Goal: Information Seeking & Learning: Learn about a topic

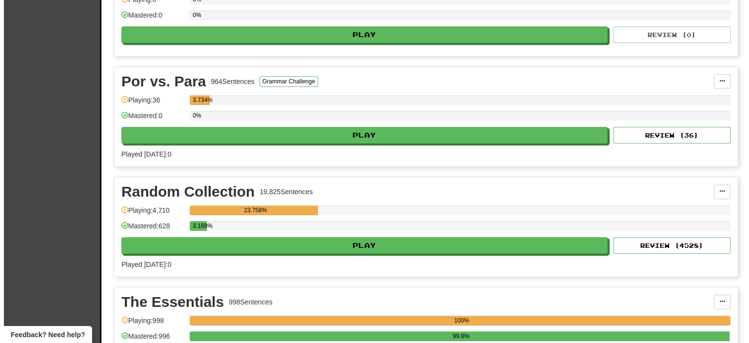
scroll to position [878, 0]
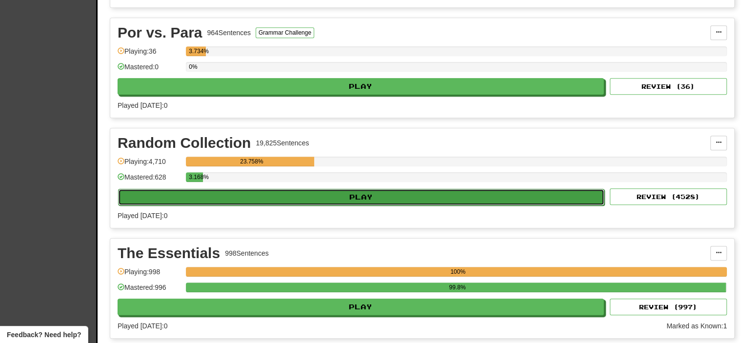
click at [227, 189] on button "Play" at bounding box center [361, 197] width 486 height 17
select select "**"
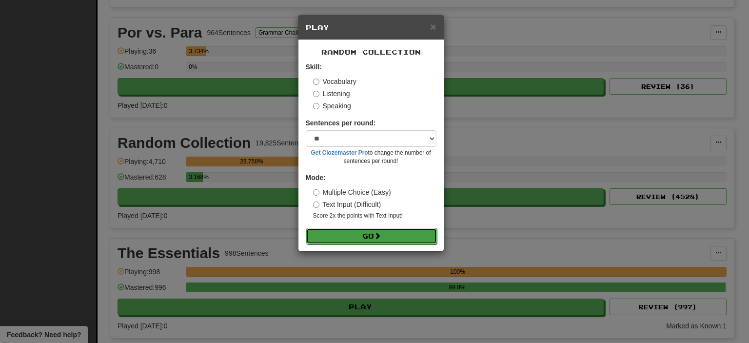
click at [359, 240] on button "Go" at bounding box center [371, 236] width 131 height 17
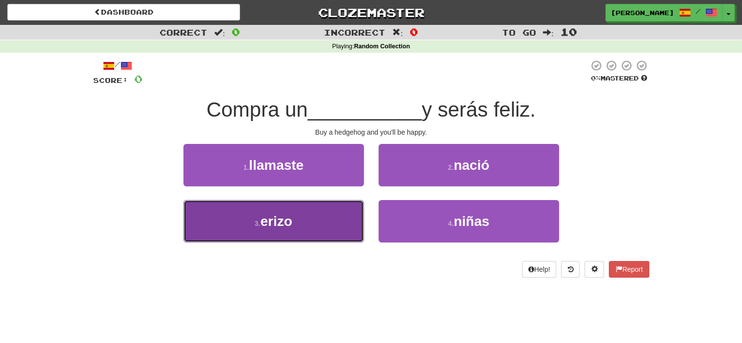
click at [267, 240] on button "3 . erizo" at bounding box center [273, 221] width 181 height 42
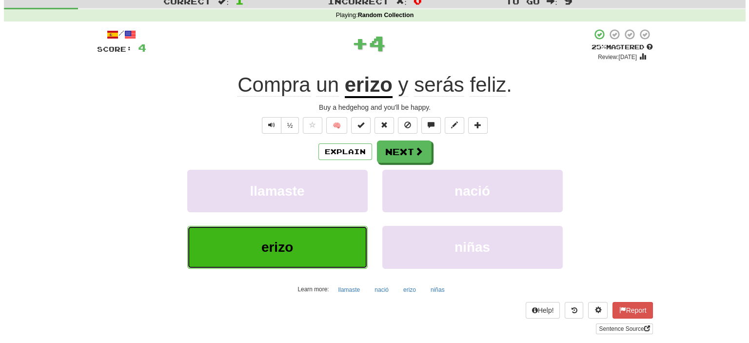
scroll to position [49, 0]
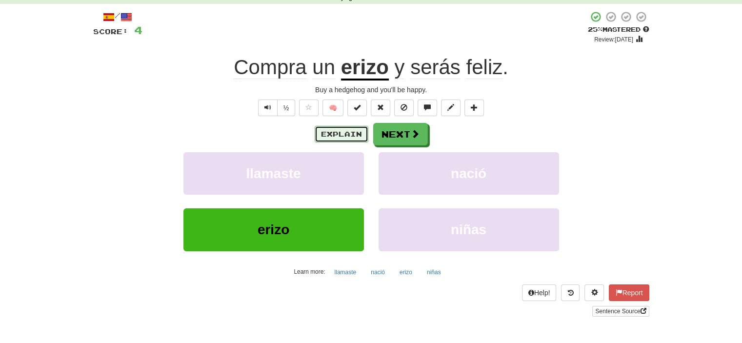
click at [354, 132] on button "Explain" at bounding box center [342, 134] width 54 height 17
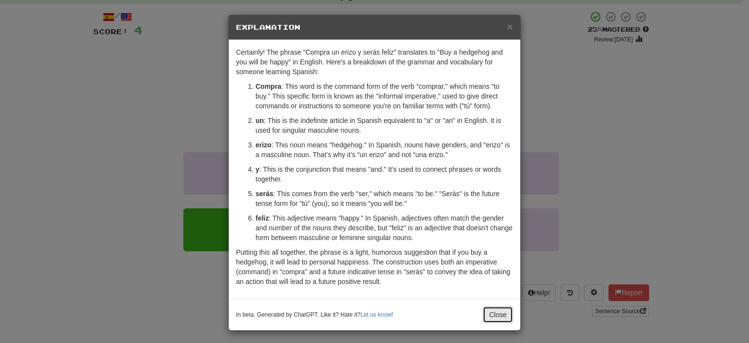
click at [490, 317] on button "Close" at bounding box center [498, 314] width 30 height 17
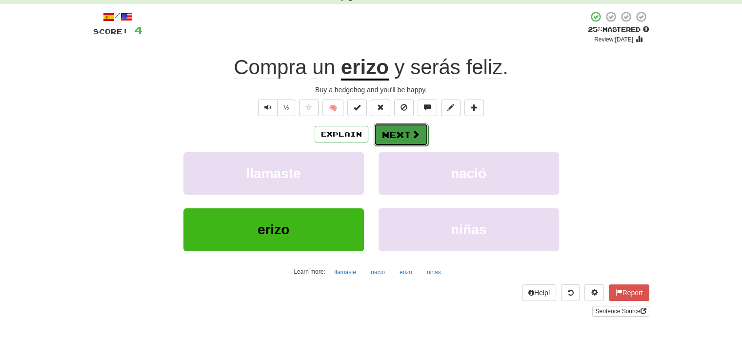
click at [404, 136] on button "Next" at bounding box center [401, 134] width 55 height 22
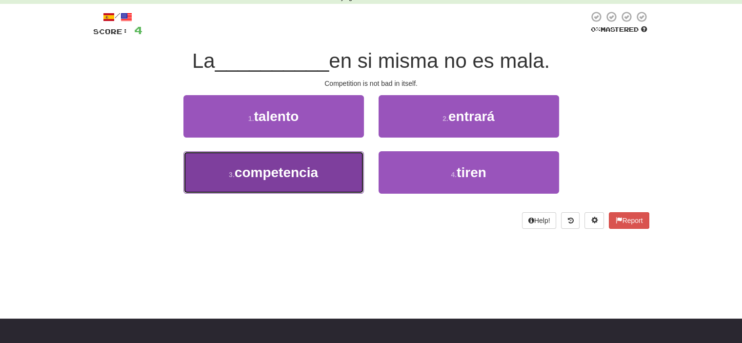
click at [258, 182] on button "3 . competencia" at bounding box center [273, 172] width 181 height 42
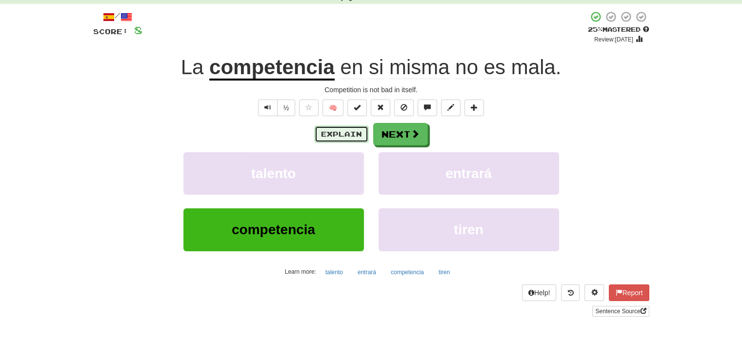
click at [338, 137] on button "Explain" at bounding box center [342, 134] width 54 height 17
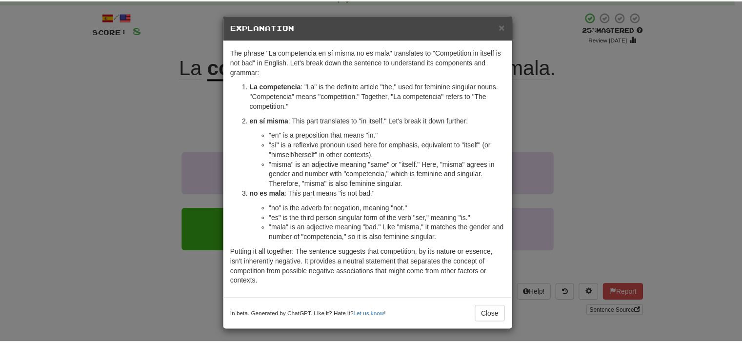
scroll to position [2, 0]
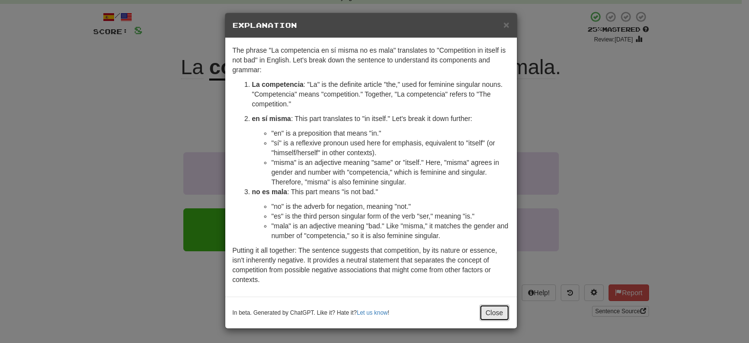
click at [490, 310] on button "Close" at bounding box center [495, 312] width 30 height 17
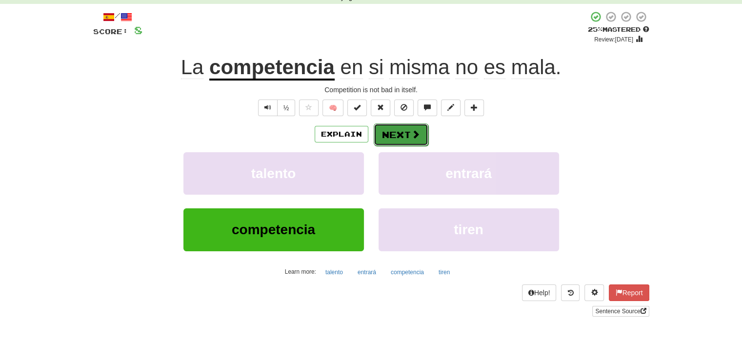
click at [399, 136] on button "Next" at bounding box center [401, 134] width 55 height 22
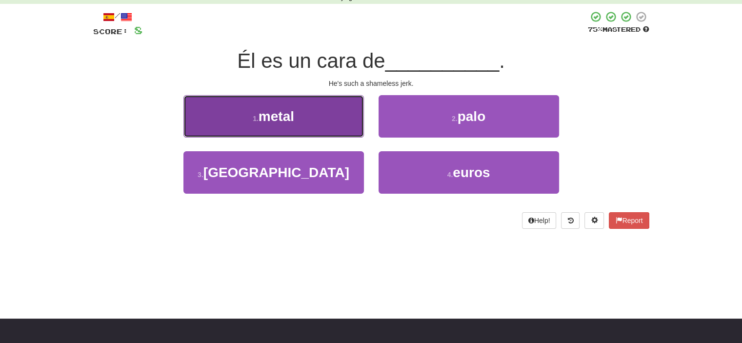
click at [352, 124] on button "1 . metal" at bounding box center [273, 116] width 181 height 42
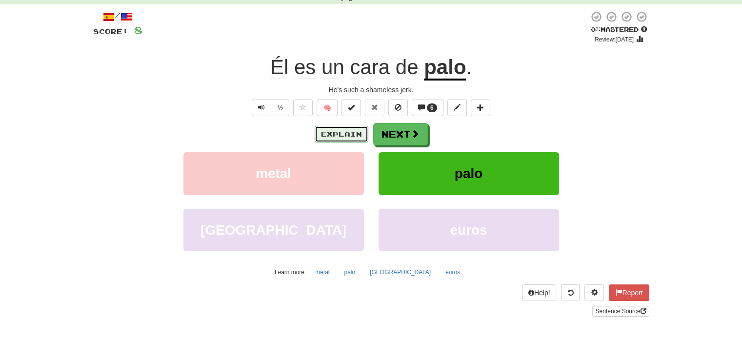
click at [348, 134] on button "Explain" at bounding box center [342, 134] width 54 height 17
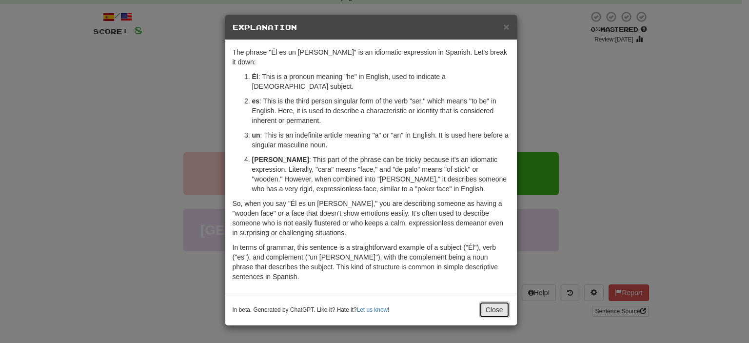
click at [488, 304] on button "Close" at bounding box center [495, 309] width 30 height 17
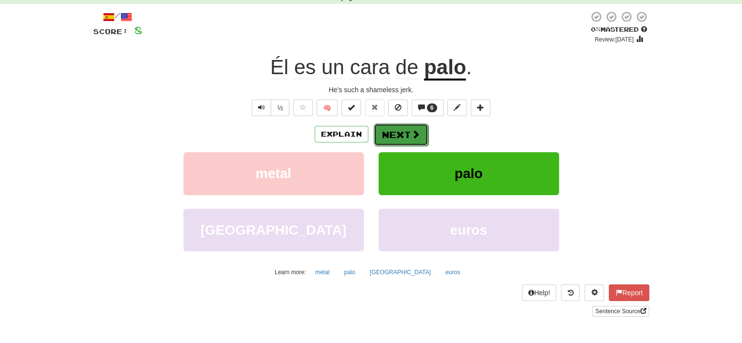
click at [400, 134] on button "Next" at bounding box center [401, 134] width 55 height 22
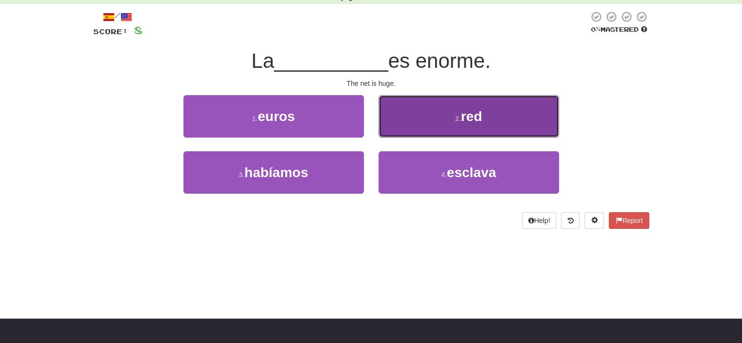
click at [414, 110] on button "2 . red" at bounding box center [469, 116] width 181 height 42
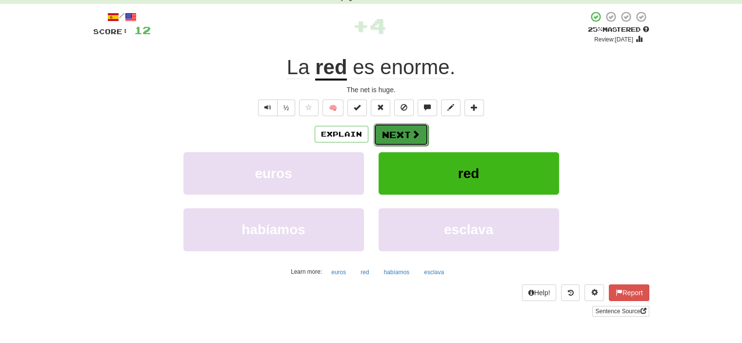
click at [409, 136] on button "Next" at bounding box center [401, 134] width 55 height 22
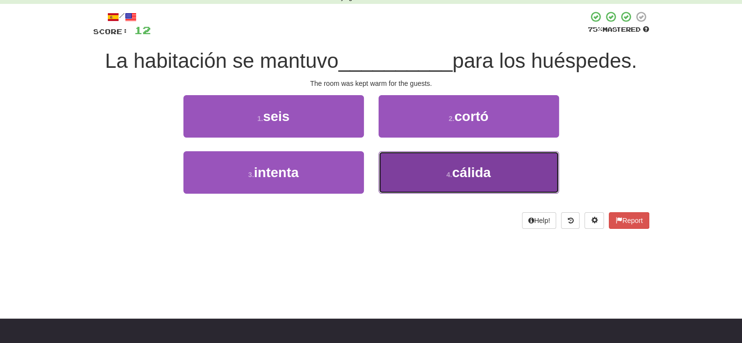
click at [440, 170] on button "4 . cálida" at bounding box center [469, 172] width 181 height 42
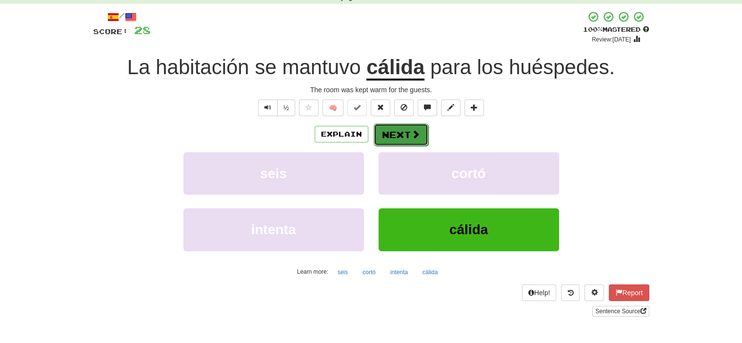
click at [406, 134] on button "Next" at bounding box center [401, 134] width 55 height 22
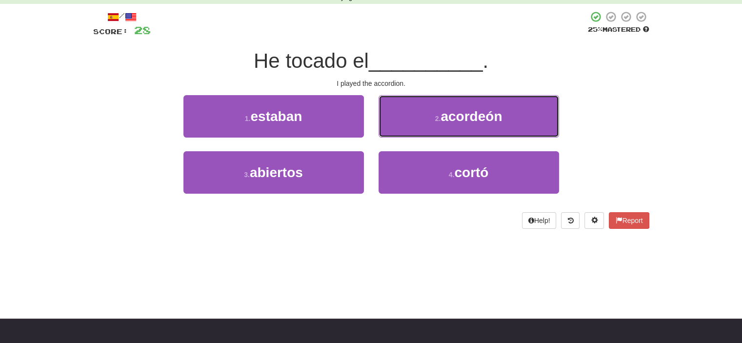
click at [406, 134] on button "2 . acordeón" at bounding box center [469, 116] width 181 height 42
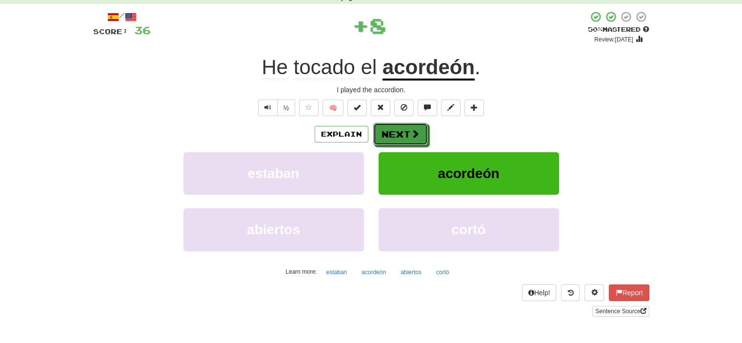
click at [406, 134] on button "Next" at bounding box center [400, 134] width 55 height 22
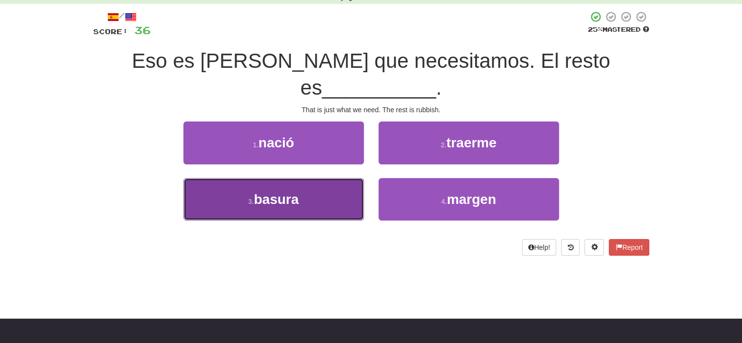
click at [353, 178] on button "3 . basura" at bounding box center [273, 199] width 181 height 42
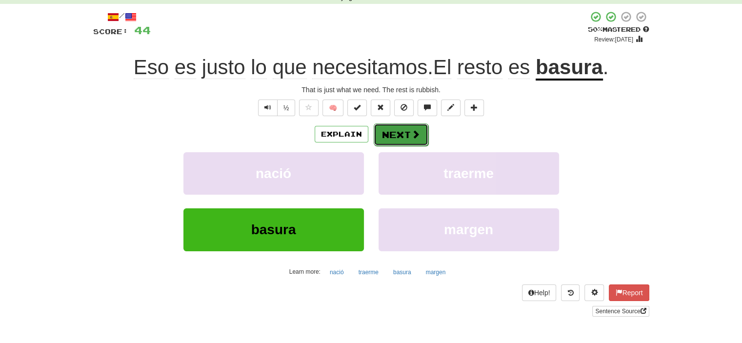
click at [404, 135] on button "Next" at bounding box center [401, 134] width 55 height 22
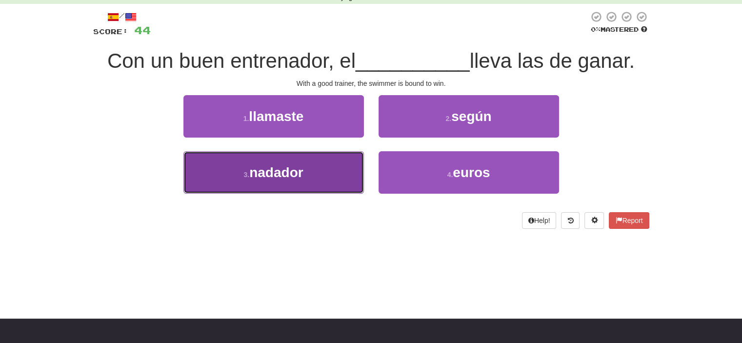
click at [283, 179] on span "nadador" at bounding box center [276, 172] width 54 height 15
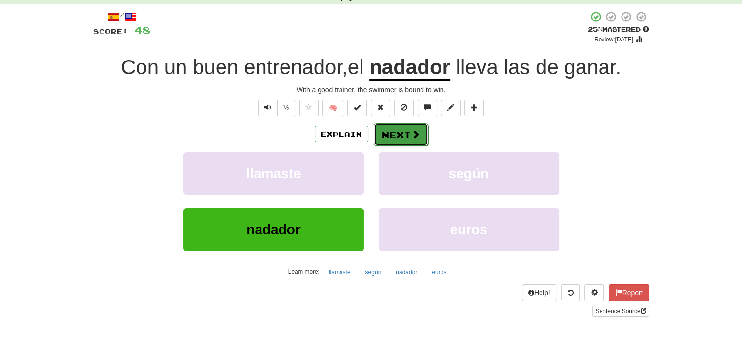
click at [414, 132] on span at bounding box center [415, 134] width 9 height 9
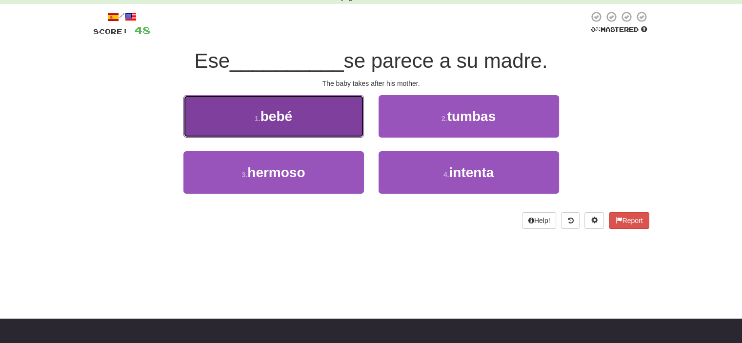
click at [326, 115] on button "1 . bebé" at bounding box center [273, 116] width 181 height 42
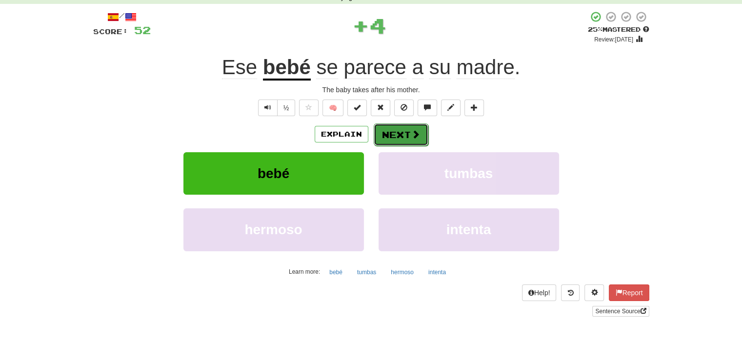
click at [417, 134] on span at bounding box center [415, 134] width 9 height 9
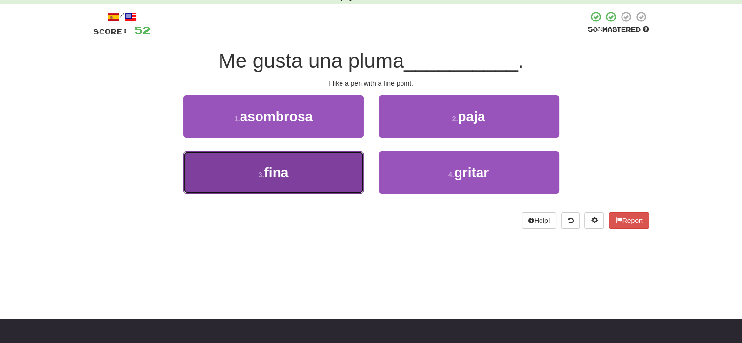
click at [297, 169] on button "3 . fina" at bounding box center [273, 172] width 181 height 42
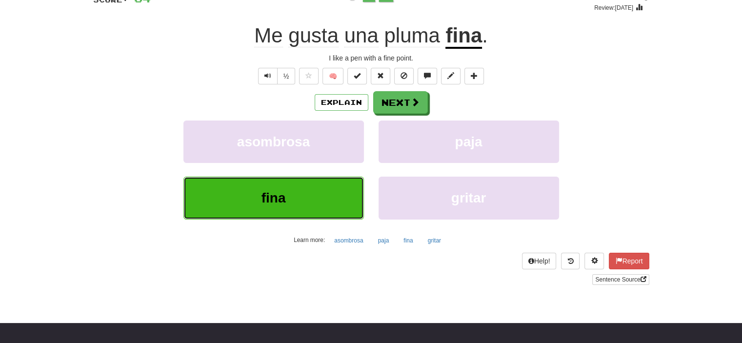
scroll to position [98, 0]
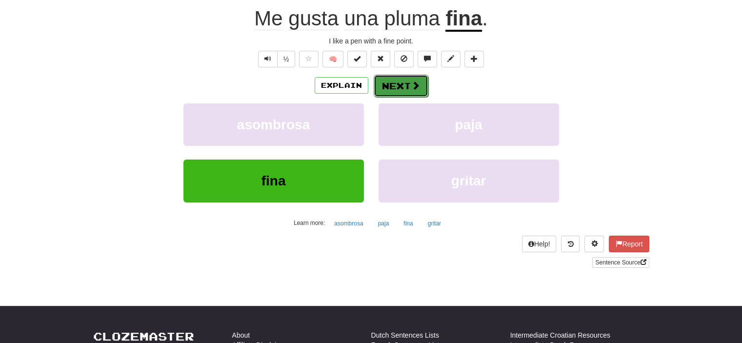
click at [391, 83] on button "Next" at bounding box center [401, 86] width 55 height 22
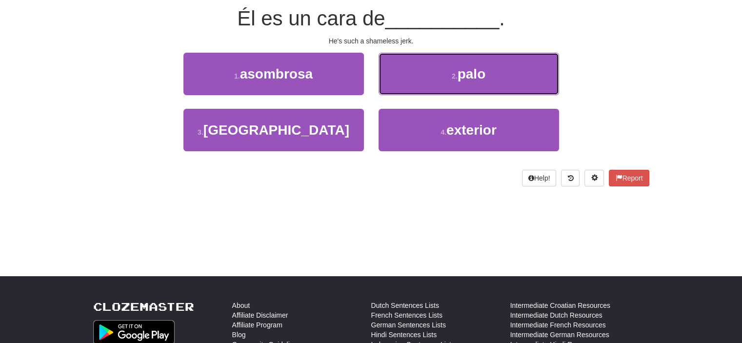
click at [391, 83] on button "2 . palo" at bounding box center [469, 74] width 181 height 42
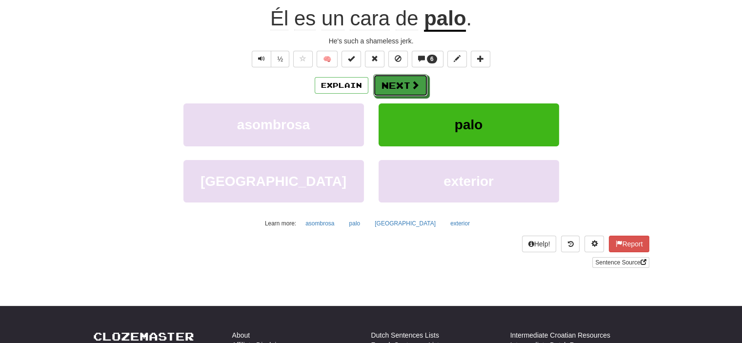
click at [391, 83] on button "Next" at bounding box center [400, 85] width 55 height 22
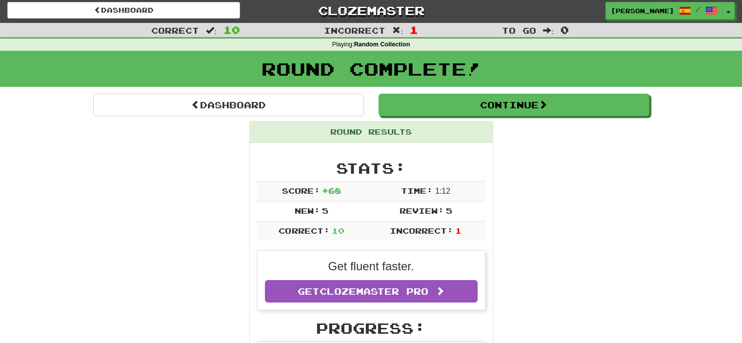
scroll to position [0, 0]
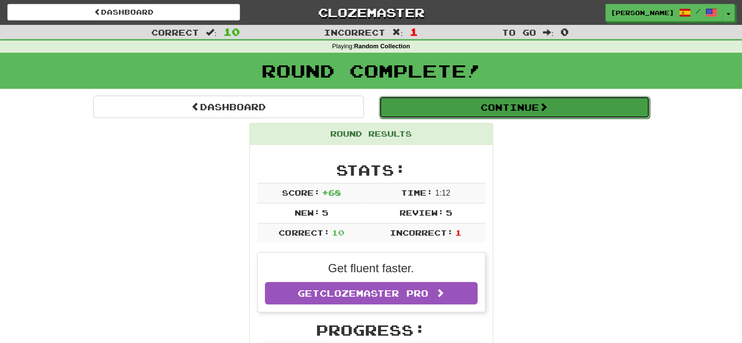
click at [515, 107] on button "Continue" at bounding box center [514, 107] width 271 height 22
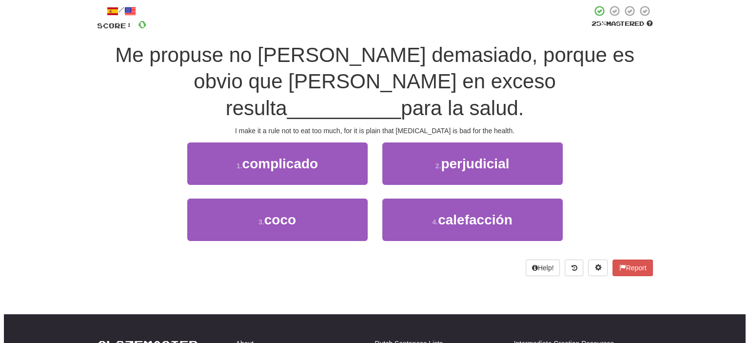
scroll to position [55, 0]
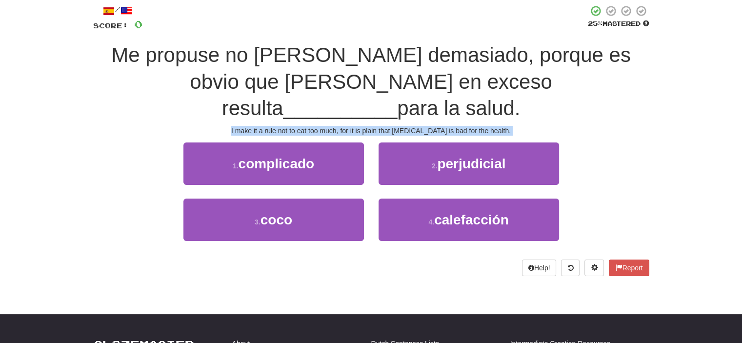
drag, startPoint x: 240, startPoint y: 101, endPoint x: 484, endPoint y: 111, distance: 244.6
click at [484, 111] on div "/ Score: 0 25 % Mastered Me propuse no comer demasiado, porque es obvio que com…" at bounding box center [371, 140] width 556 height 271
copy body "I make it a rule not to eat too much, for it is plain that overeating is bad fo…"
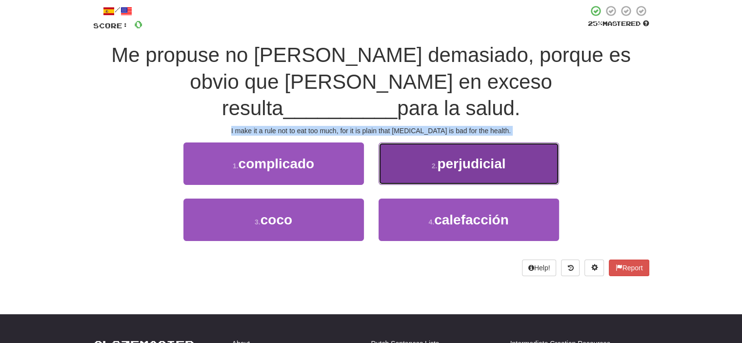
click at [445, 156] on span "perjudicial" at bounding box center [471, 163] width 68 height 15
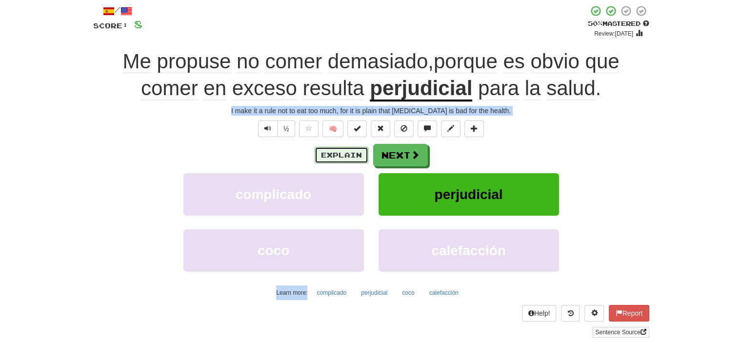
click at [340, 150] on button "Explain" at bounding box center [342, 155] width 54 height 17
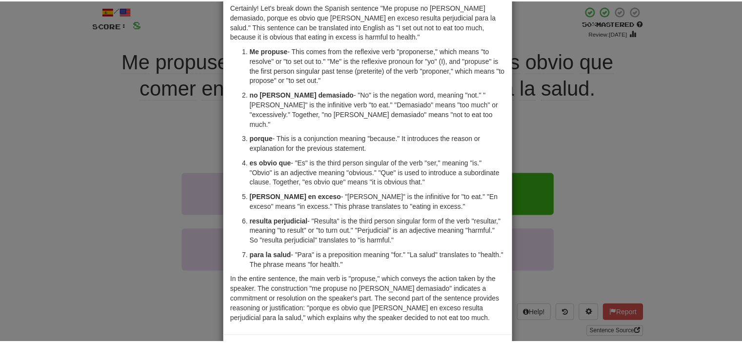
scroll to position [75, 0]
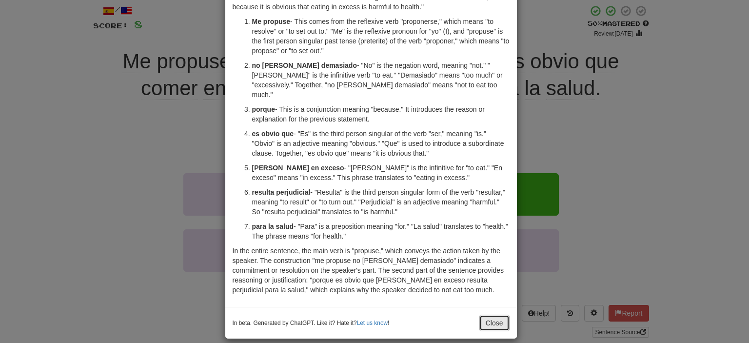
click at [503, 315] on button "Close" at bounding box center [495, 323] width 30 height 17
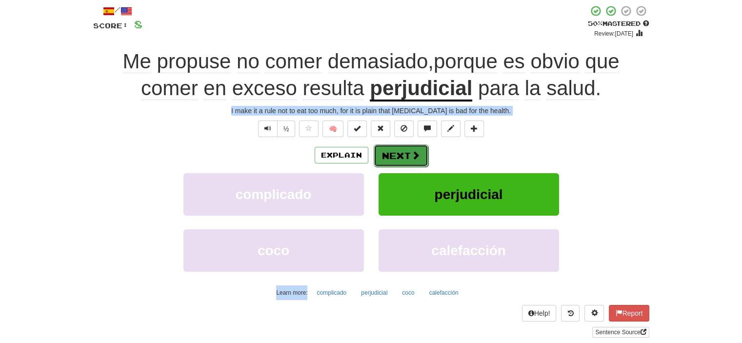
click at [410, 144] on button "Next" at bounding box center [401, 155] width 55 height 22
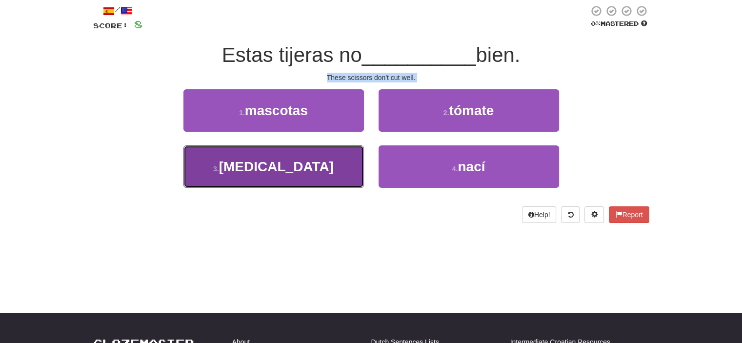
click at [320, 159] on button "3 . cortan" at bounding box center [273, 166] width 181 height 42
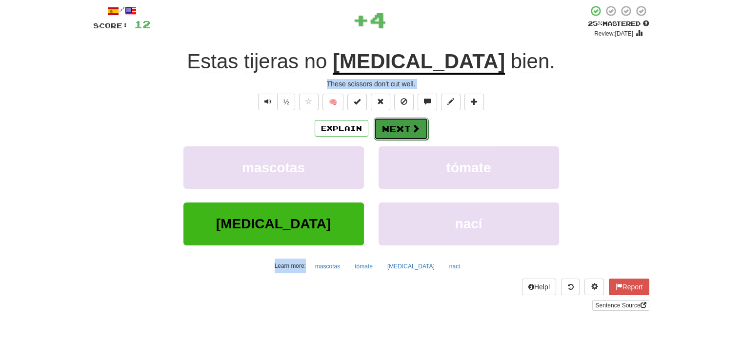
click at [411, 128] on span at bounding box center [415, 128] width 9 height 9
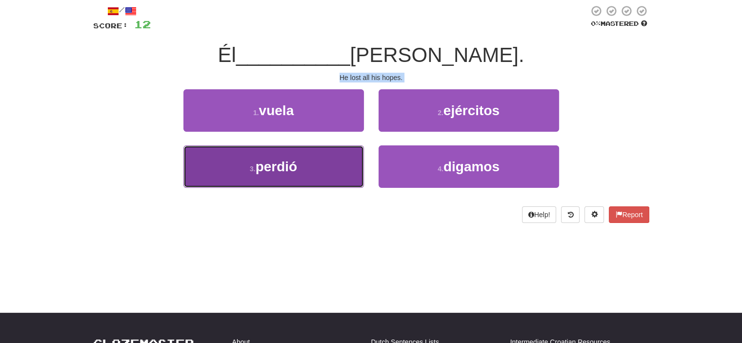
click at [287, 159] on span "perdió" at bounding box center [277, 166] width 42 height 15
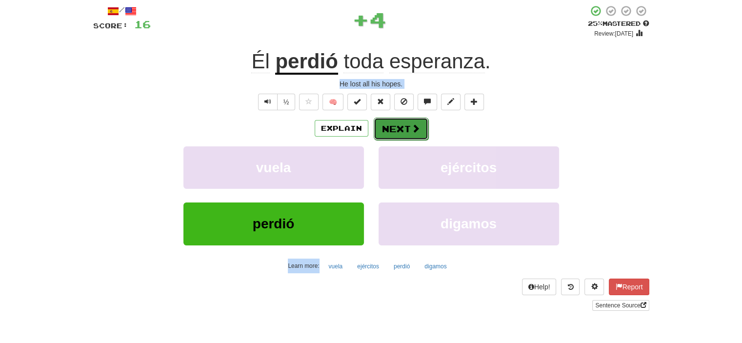
click at [385, 122] on button "Next" at bounding box center [401, 129] width 55 height 22
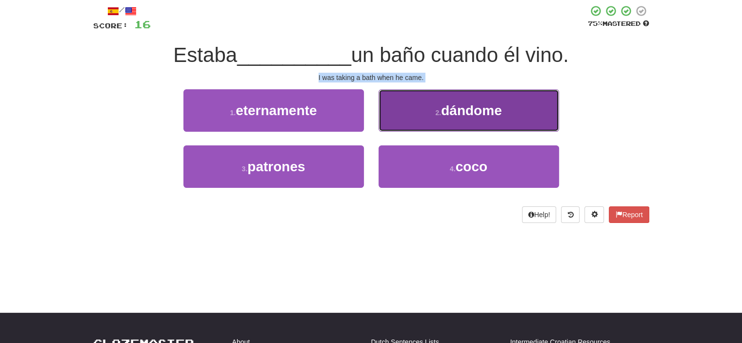
click at [394, 111] on button "2 . dándome" at bounding box center [469, 110] width 181 height 42
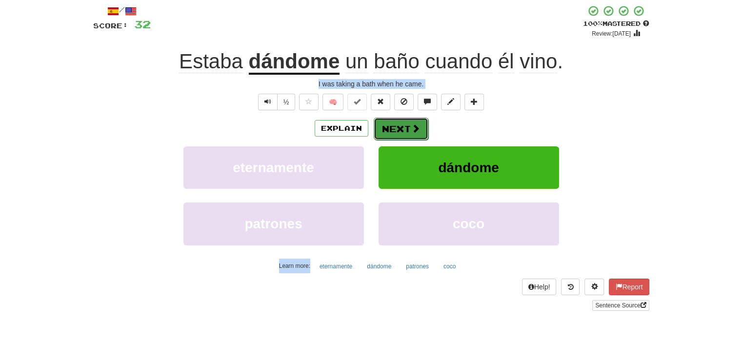
click at [402, 126] on button "Next" at bounding box center [401, 129] width 55 height 22
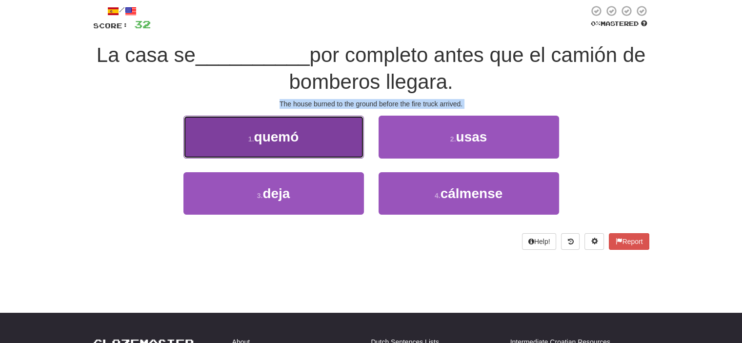
click at [286, 142] on span "quemó" at bounding box center [276, 136] width 45 height 15
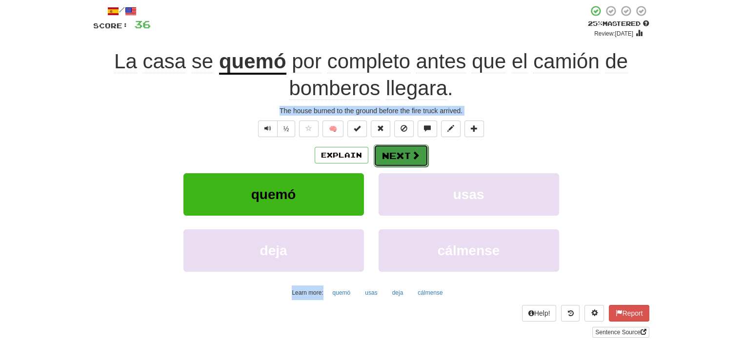
click at [406, 153] on button "Next" at bounding box center [401, 155] width 55 height 22
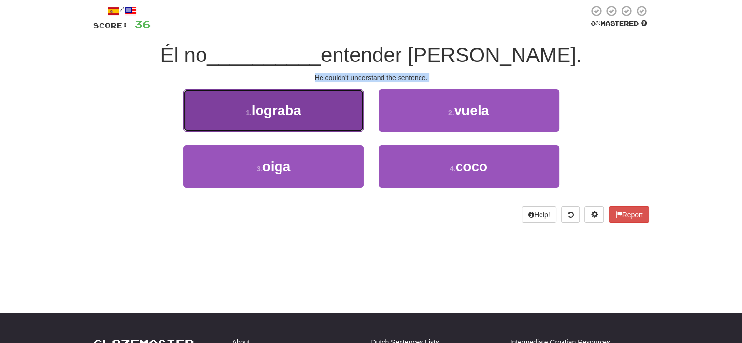
click at [329, 110] on button "1 . lograba" at bounding box center [273, 110] width 181 height 42
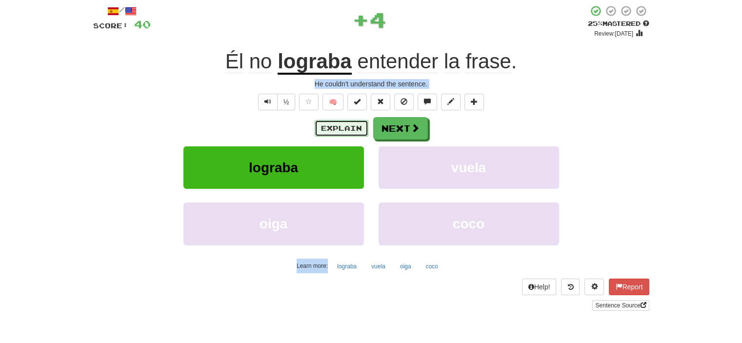
click at [349, 123] on button "Explain" at bounding box center [342, 128] width 54 height 17
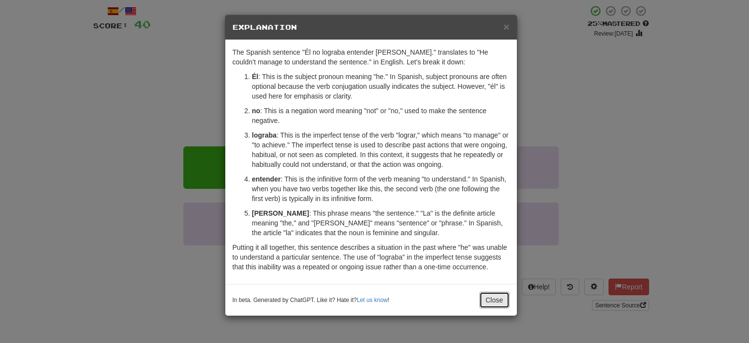
drag, startPoint x: 494, startPoint y: 294, endPoint x: 488, endPoint y: 284, distance: 11.0
click at [494, 294] on button "Close" at bounding box center [495, 300] width 30 height 17
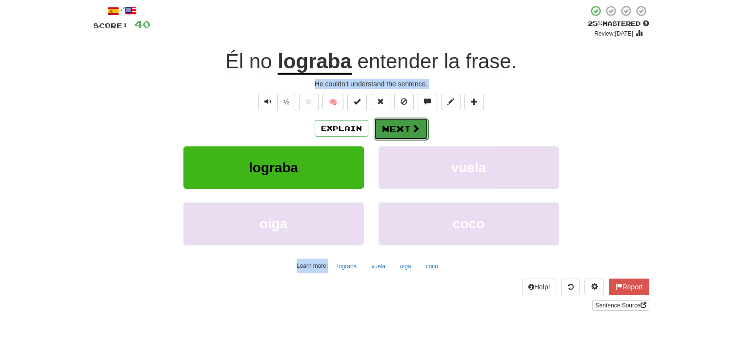
click at [406, 127] on button "Next" at bounding box center [401, 129] width 55 height 22
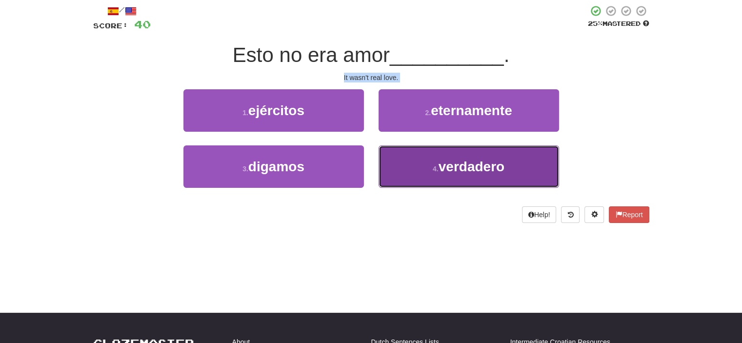
click at [429, 152] on button "4 . verdadero" at bounding box center [469, 166] width 181 height 42
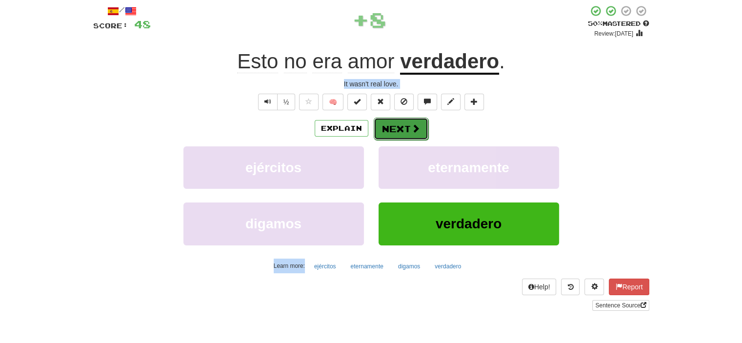
click at [394, 121] on button "Next" at bounding box center [401, 129] width 55 height 22
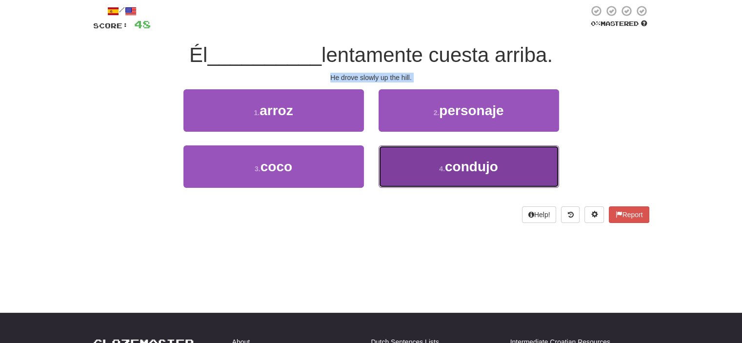
click at [433, 168] on button "4 . condujo" at bounding box center [469, 166] width 181 height 42
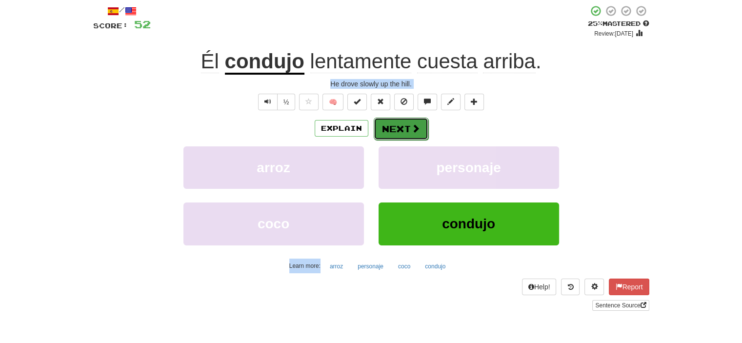
click at [411, 126] on span at bounding box center [415, 128] width 9 height 9
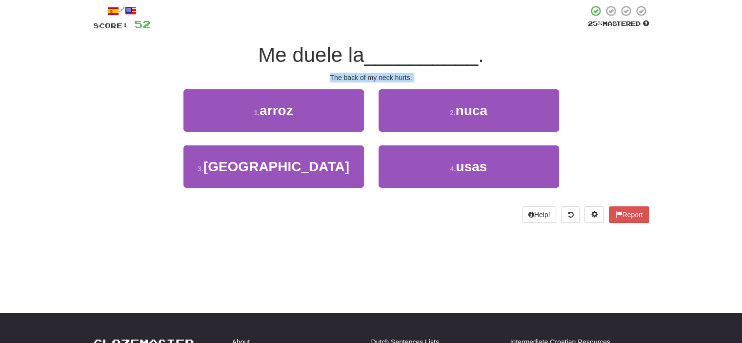
copy body "I make it a rule not to eat too much, for it is plain that overeating is bad fo…"
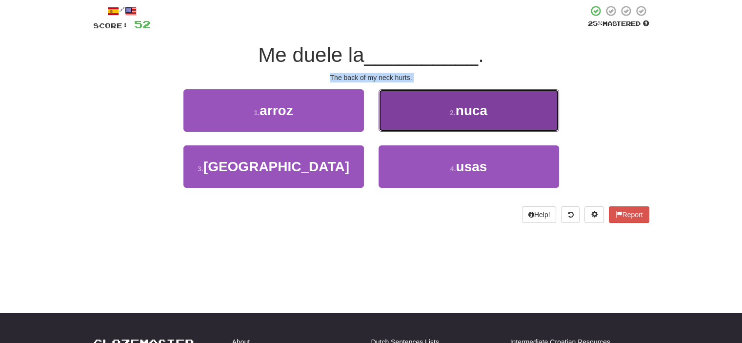
click at [409, 113] on button "2 . nuca" at bounding box center [469, 110] width 181 height 42
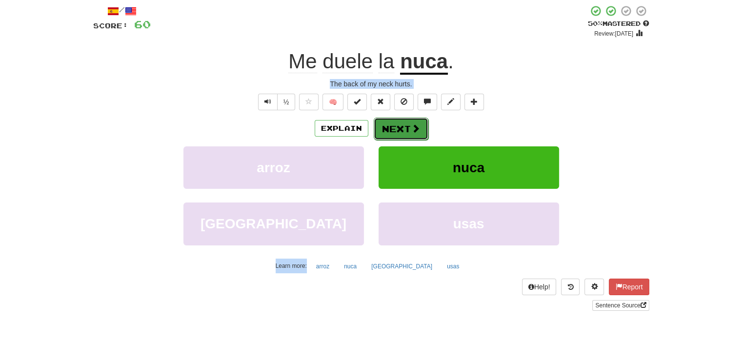
click at [408, 128] on button "Next" at bounding box center [401, 129] width 55 height 22
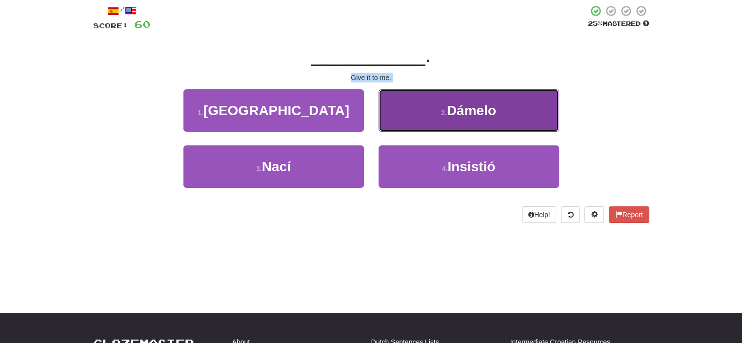
click at [422, 118] on button "2 . Dámelo" at bounding box center [469, 110] width 181 height 42
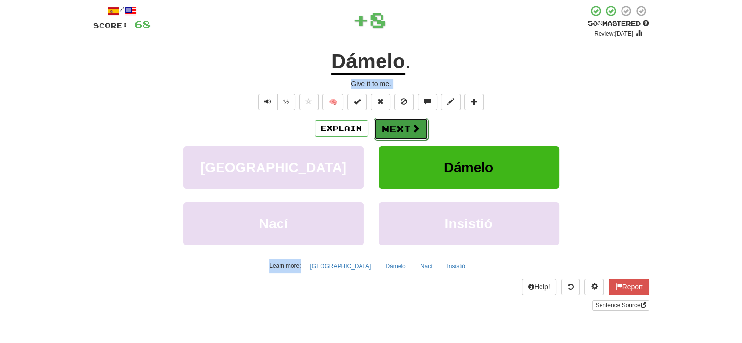
click at [406, 131] on button "Next" at bounding box center [401, 129] width 55 height 22
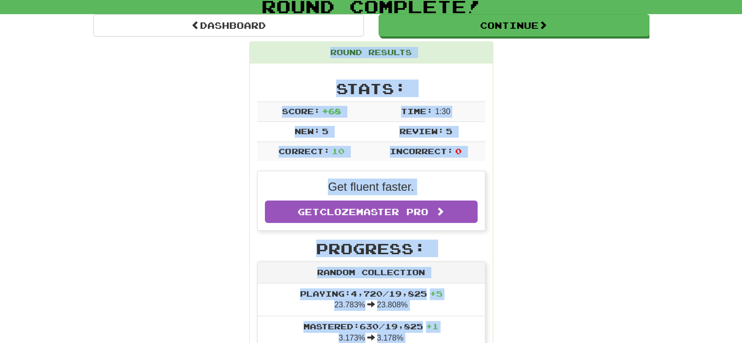
scroll to position [98, 0]
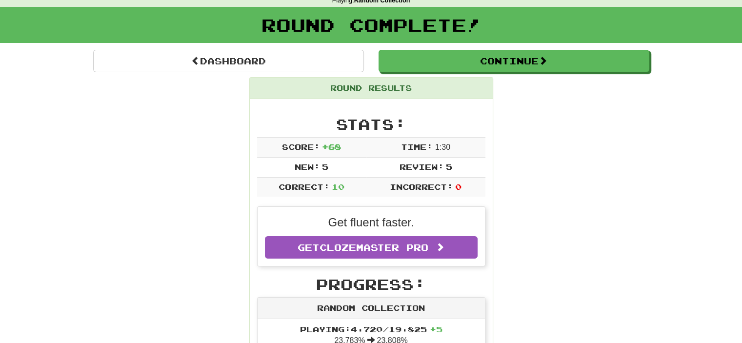
scroll to position [0, 0]
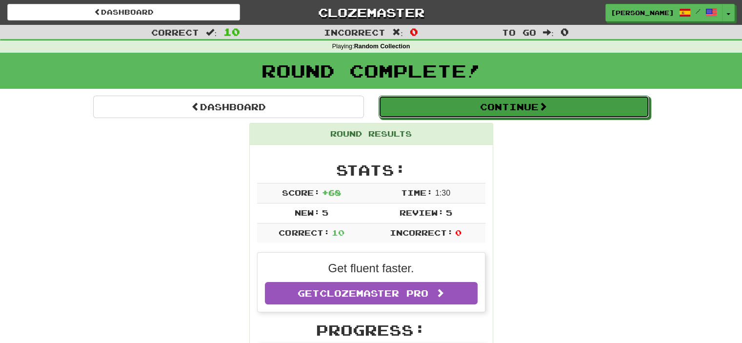
click at [511, 102] on button "Continue" at bounding box center [514, 107] width 271 height 22
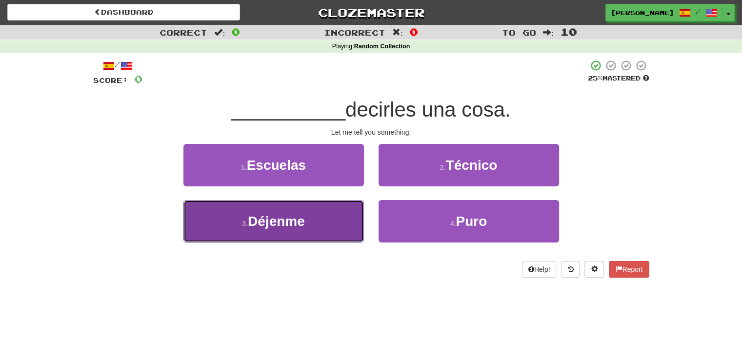
click at [324, 218] on button "3 . Déjenme" at bounding box center [273, 221] width 181 height 42
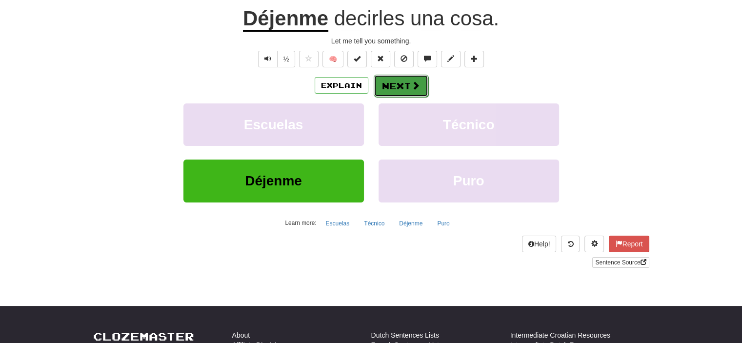
click at [408, 79] on button "Next" at bounding box center [401, 86] width 55 height 22
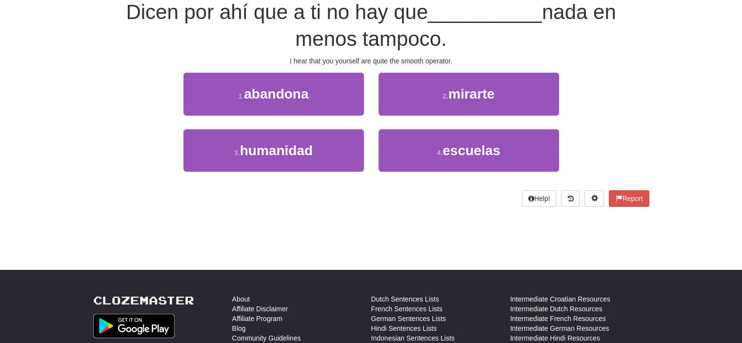
scroll to position [91, 0]
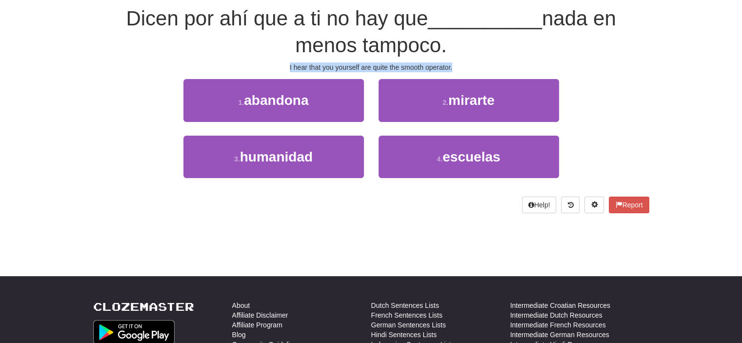
drag, startPoint x: 286, startPoint y: 64, endPoint x: 484, endPoint y: 72, distance: 198.2
click at [484, 72] on div "/ Score: 8 0 % Mastered Dicen por ahí que a ti no hay que __________ nada en me…" at bounding box center [371, 90] width 556 height 244
drag, startPoint x: 453, startPoint y: 73, endPoint x: 269, endPoint y: 63, distance: 184.7
click at [269, 63] on div "I hear that you yourself are quite the smooth operator." at bounding box center [371, 67] width 556 height 10
drag, startPoint x: 275, startPoint y: 62, endPoint x: 456, endPoint y: 65, distance: 180.5
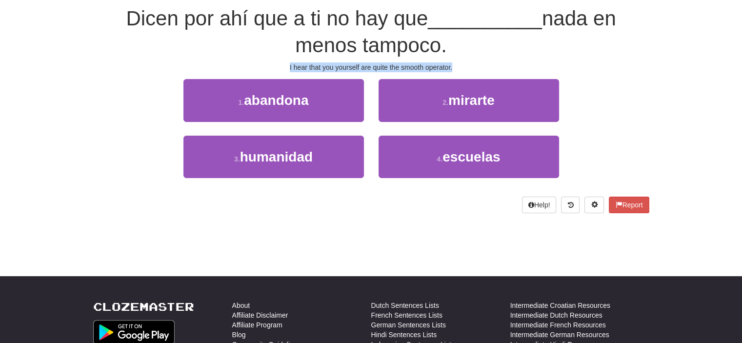
click at [456, 65] on div "I hear that you yourself are quite the smooth operator." at bounding box center [371, 67] width 556 height 10
copy div "I hear that you yourself are quite the smooth operator."
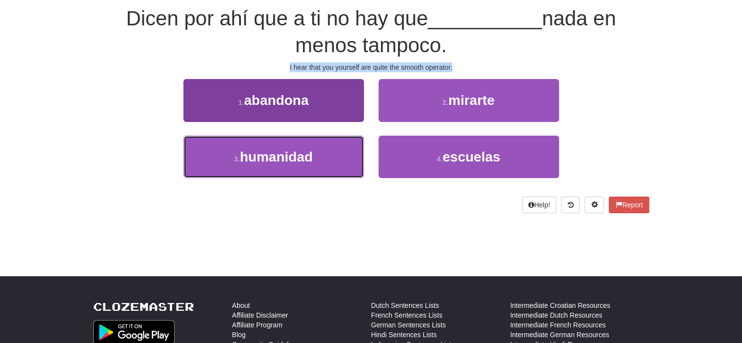
click at [316, 169] on button "3 . humanidad" at bounding box center [273, 157] width 181 height 42
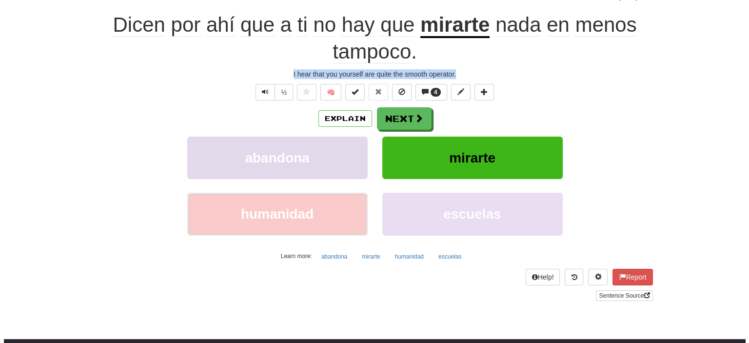
scroll to position [98, 0]
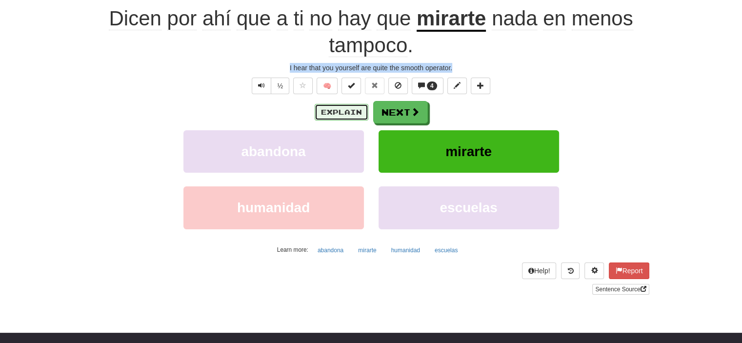
click at [348, 114] on button "Explain" at bounding box center [342, 112] width 54 height 17
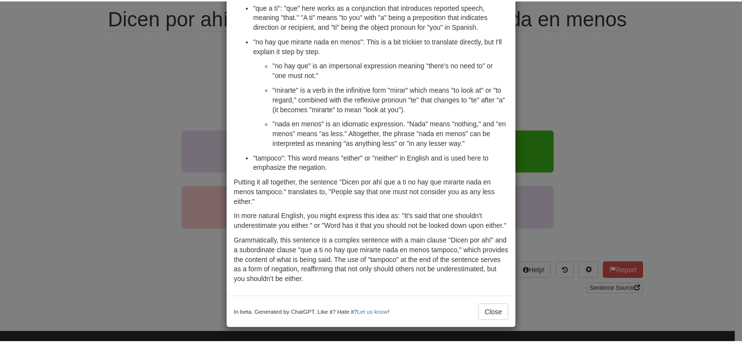
scroll to position [158, 0]
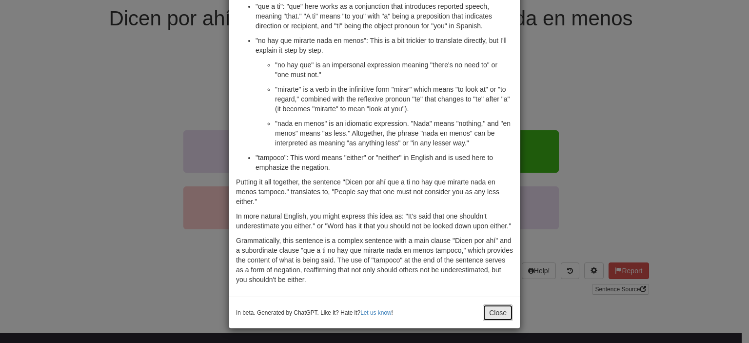
click at [490, 312] on button "Close" at bounding box center [498, 312] width 30 height 17
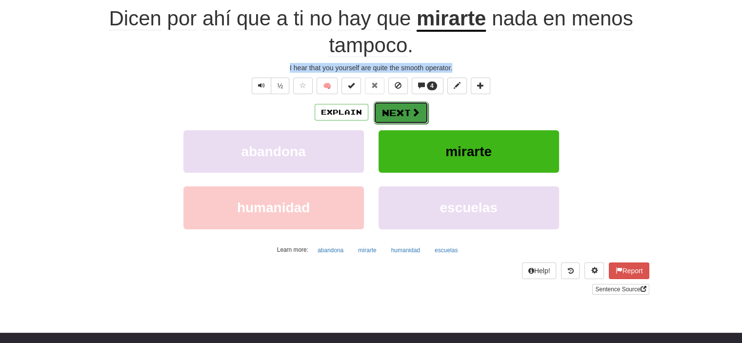
click at [393, 116] on button "Next" at bounding box center [401, 112] width 55 height 22
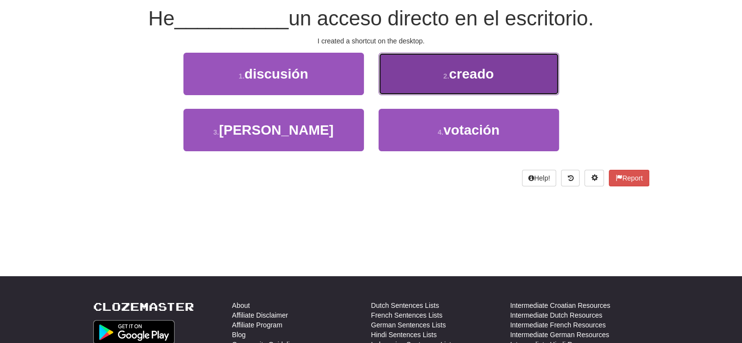
click at [422, 89] on button "2 . creado" at bounding box center [469, 74] width 181 height 42
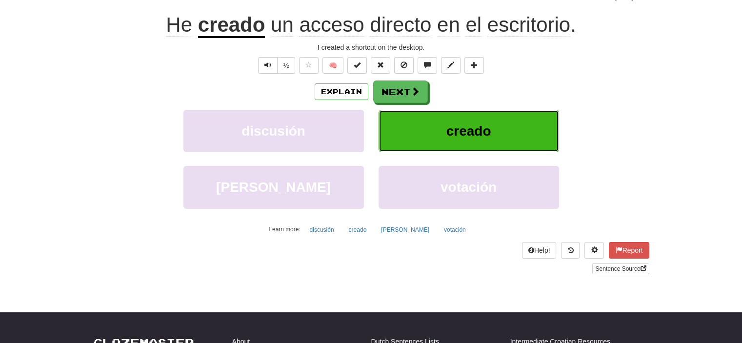
scroll to position [98, 0]
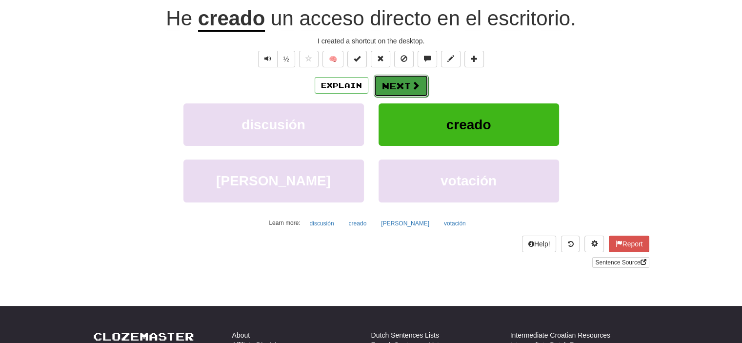
click at [408, 87] on button "Next" at bounding box center [401, 86] width 55 height 22
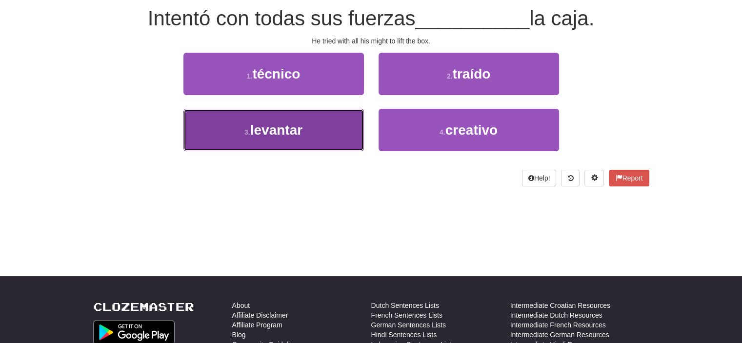
click at [318, 142] on button "3 . levantar" at bounding box center [273, 130] width 181 height 42
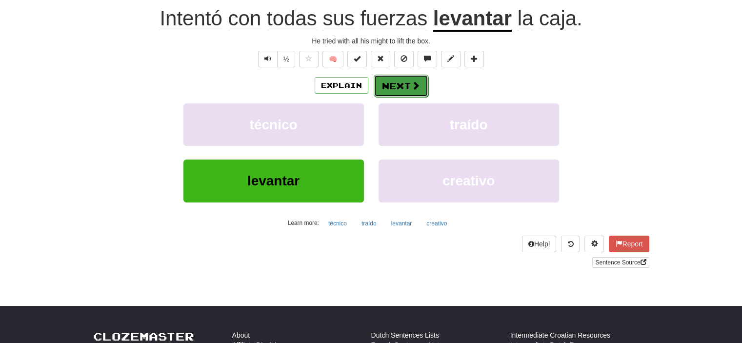
click at [392, 87] on button "Next" at bounding box center [401, 86] width 55 height 22
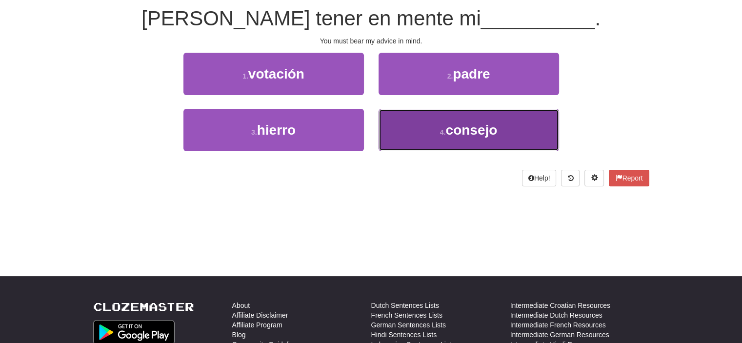
click at [422, 121] on button "4 . consejo" at bounding box center [469, 130] width 181 height 42
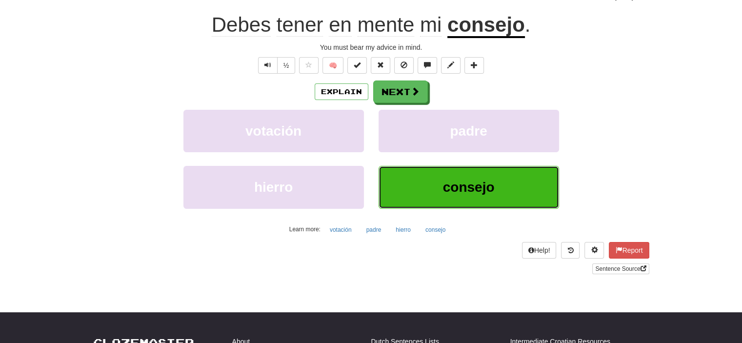
scroll to position [98, 0]
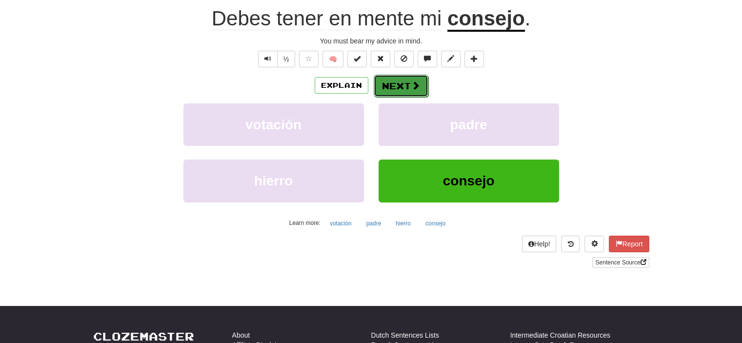
click at [386, 81] on button "Next" at bounding box center [401, 86] width 55 height 22
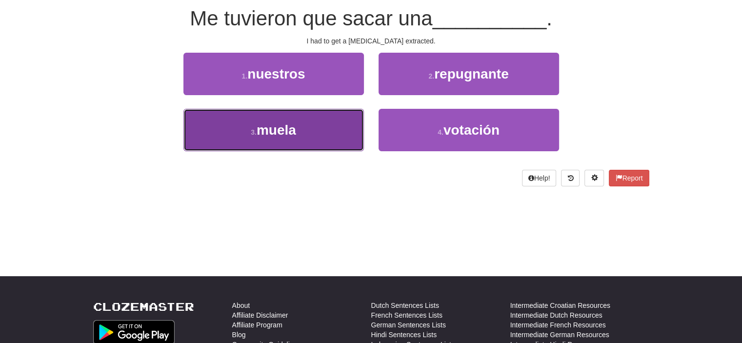
click at [315, 136] on button "3 . muela" at bounding box center [273, 130] width 181 height 42
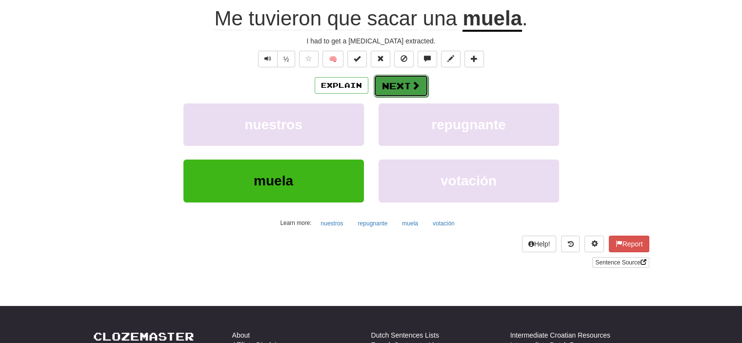
click at [411, 87] on span at bounding box center [415, 85] width 9 height 9
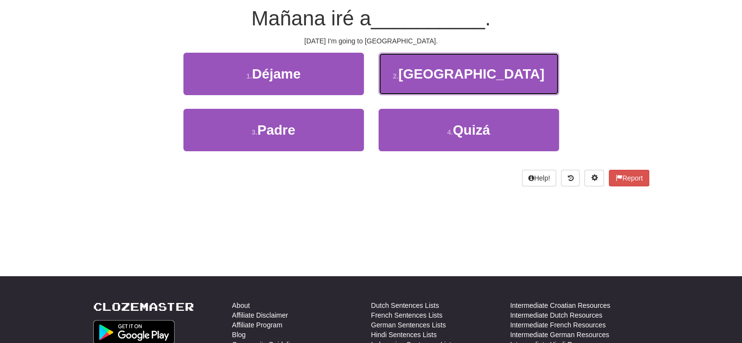
click at [410, 87] on button "2 . París" at bounding box center [469, 74] width 181 height 42
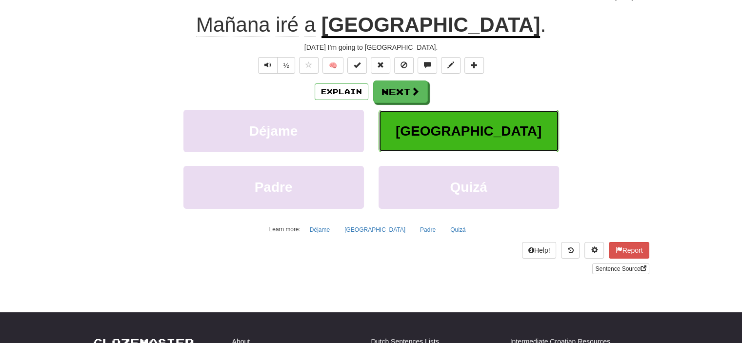
scroll to position [98, 0]
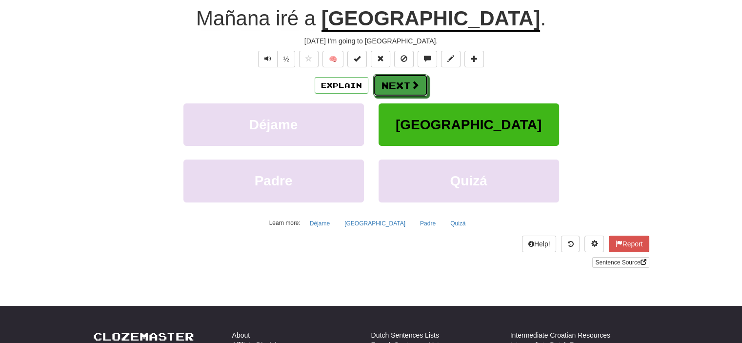
click at [411, 87] on span at bounding box center [415, 84] width 9 height 9
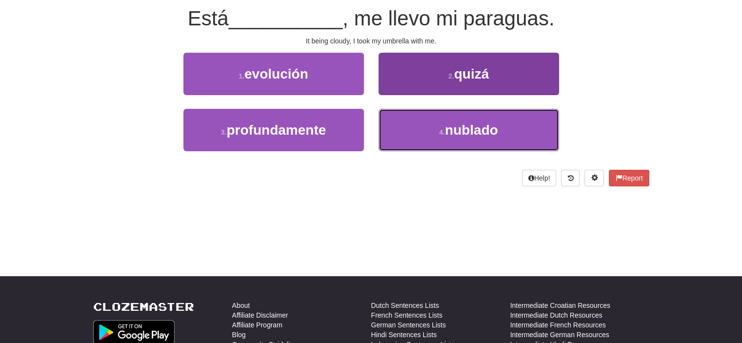
click at [418, 121] on button "4 . nublado" at bounding box center [469, 130] width 181 height 42
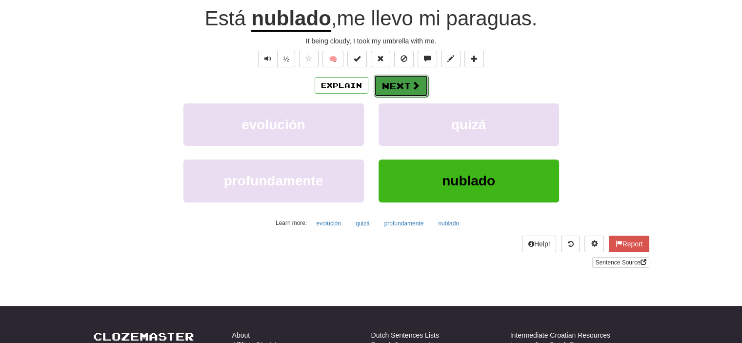
click at [400, 85] on button "Next" at bounding box center [401, 86] width 55 height 22
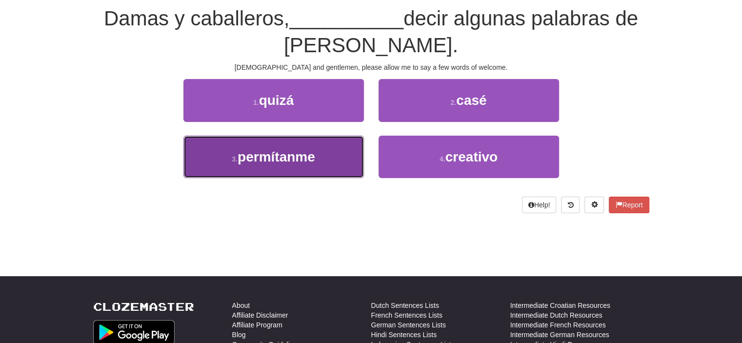
click at [351, 156] on button "3 . permítanme" at bounding box center [273, 157] width 181 height 42
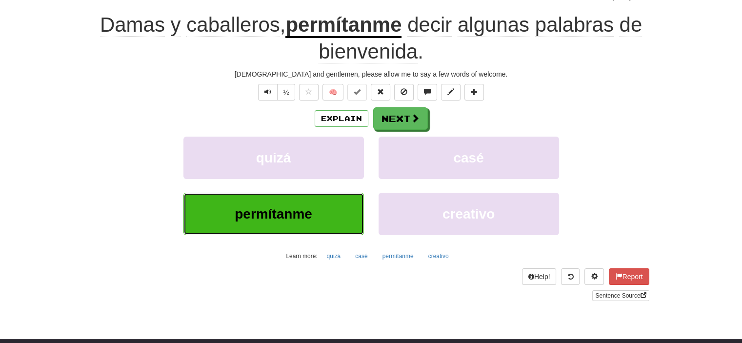
scroll to position [98, 0]
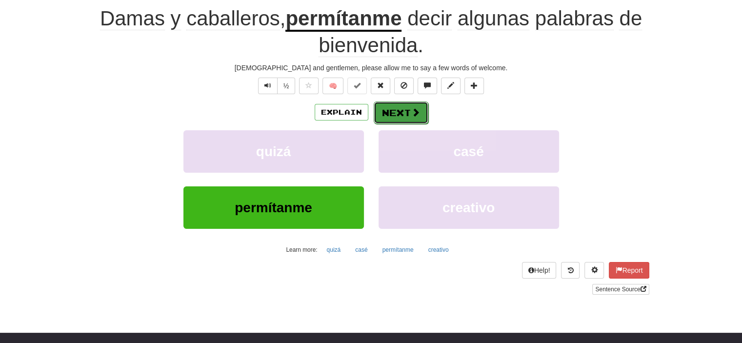
click at [388, 110] on button "Next" at bounding box center [401, 112] width 55 height 22
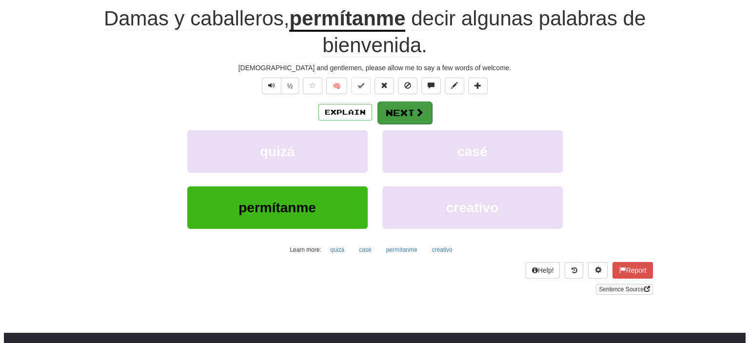
scroll to position [91, 0]
